Goal: Task Accomplishment & Management: Manage account settings

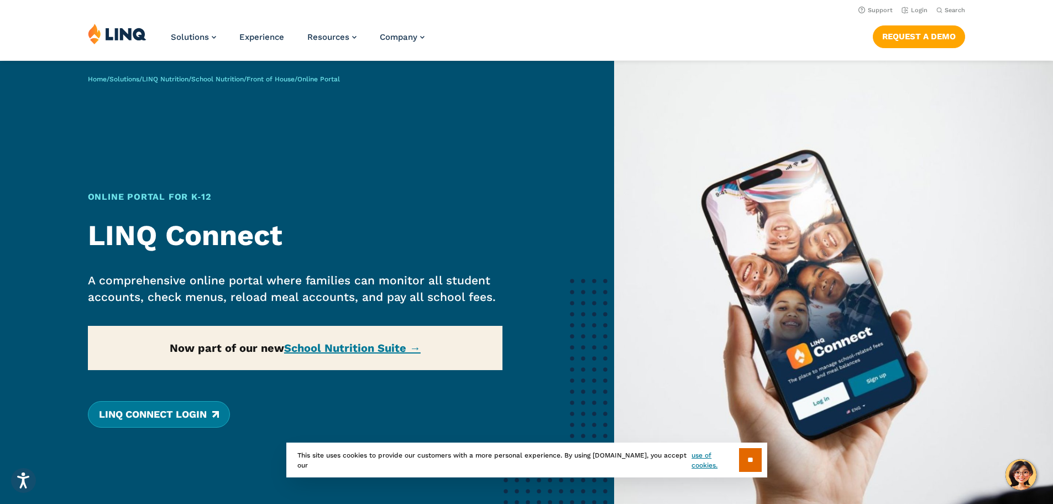
click at [160, 410] on link "LINQ Connect Login" at bounding box center [159, 414] width 142 height 27
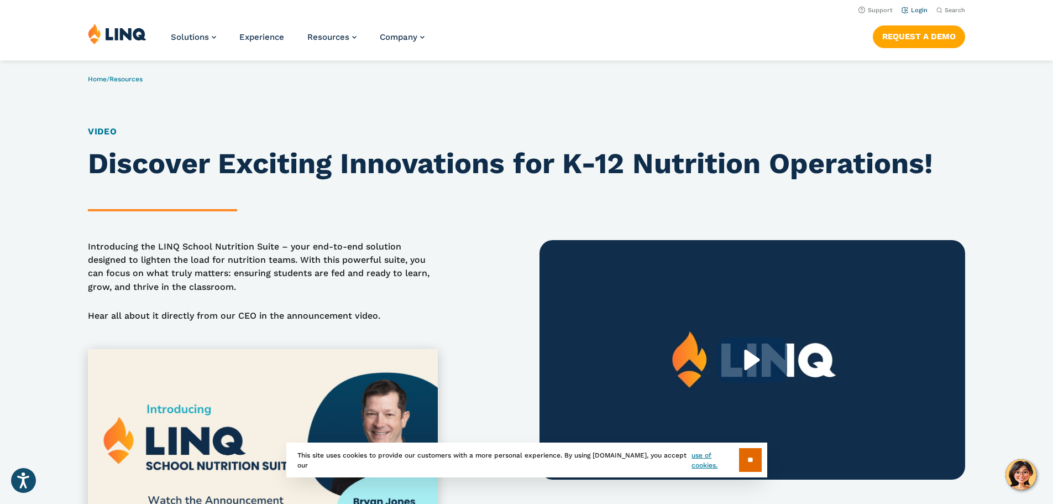
click at [911, 11] on link "Login" at bounding box center [915, 10] width 26 height 7
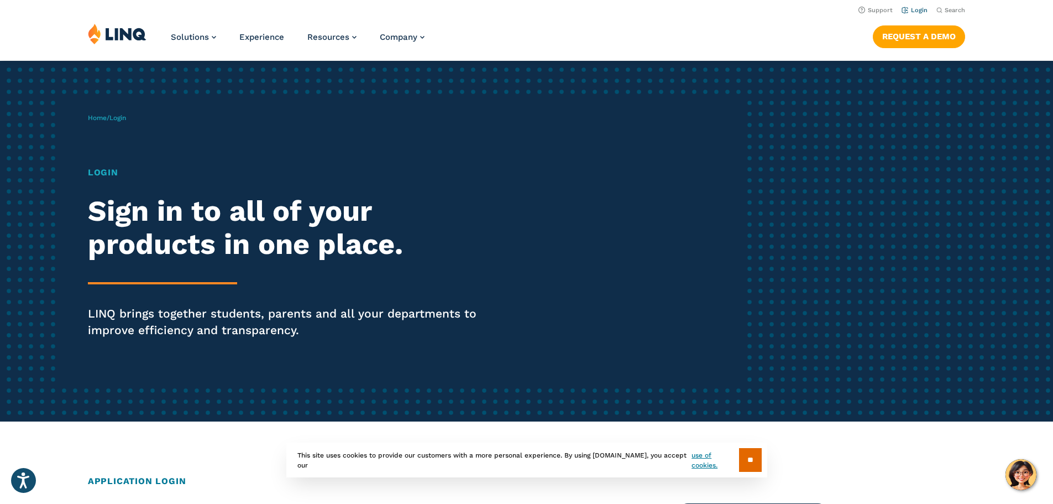
click at [918, 11] on link "Login" at bounding box center [915, 10] width 26 height 7
click at [124, 118] on span "Login" at bounding box center [117, 118] width 17 height 8
click at [740, 460] on input "**" at bounding box center [750, 460] width 23 height 24
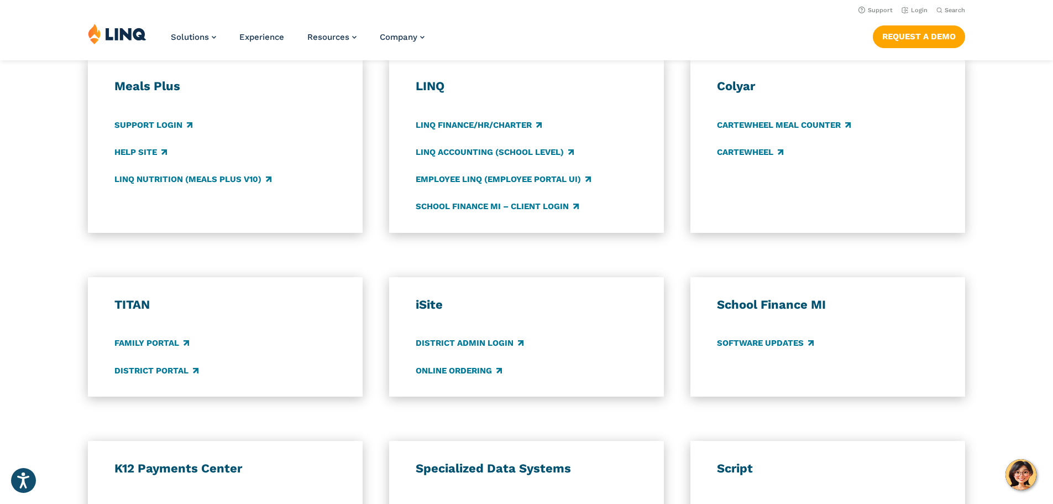
scroll to position [221, 0]
